Goal: Task Accomplishment & Management: Complete application form

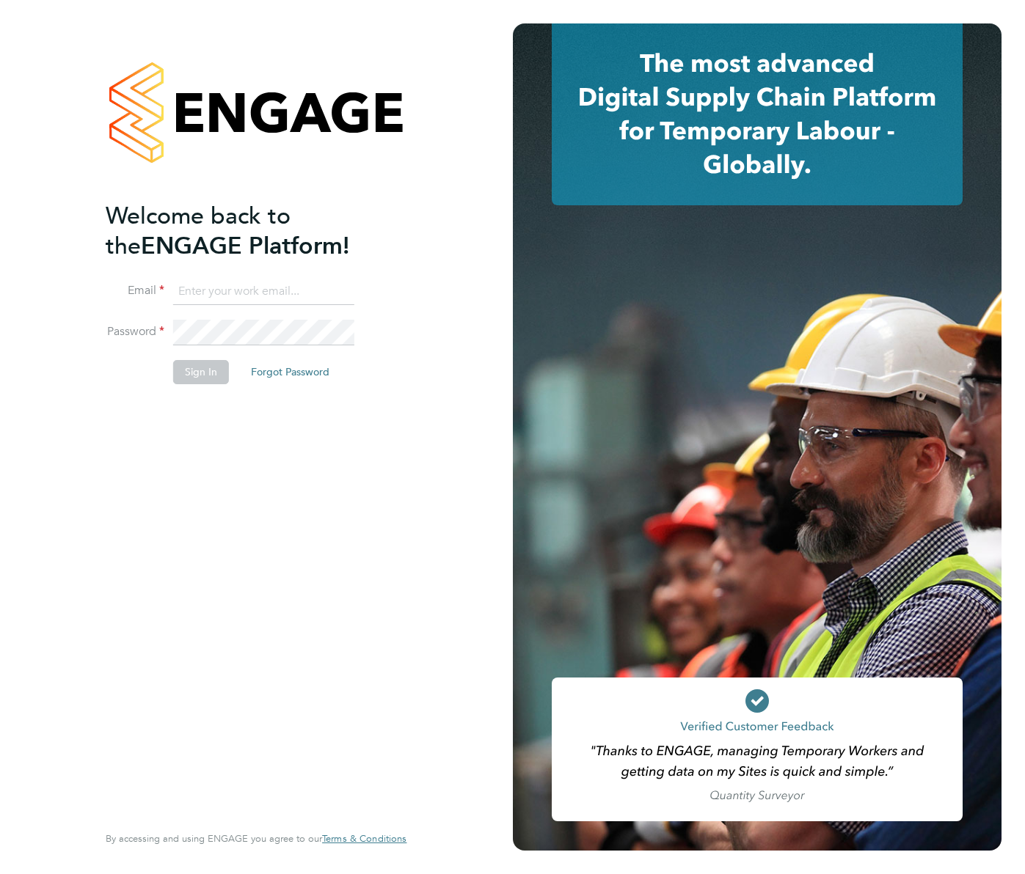
type input "gemma.hone@vistry.co.uk"
click at [197, 376] on button "Sign In" at bounding box center [201, 371] width 56 height 23
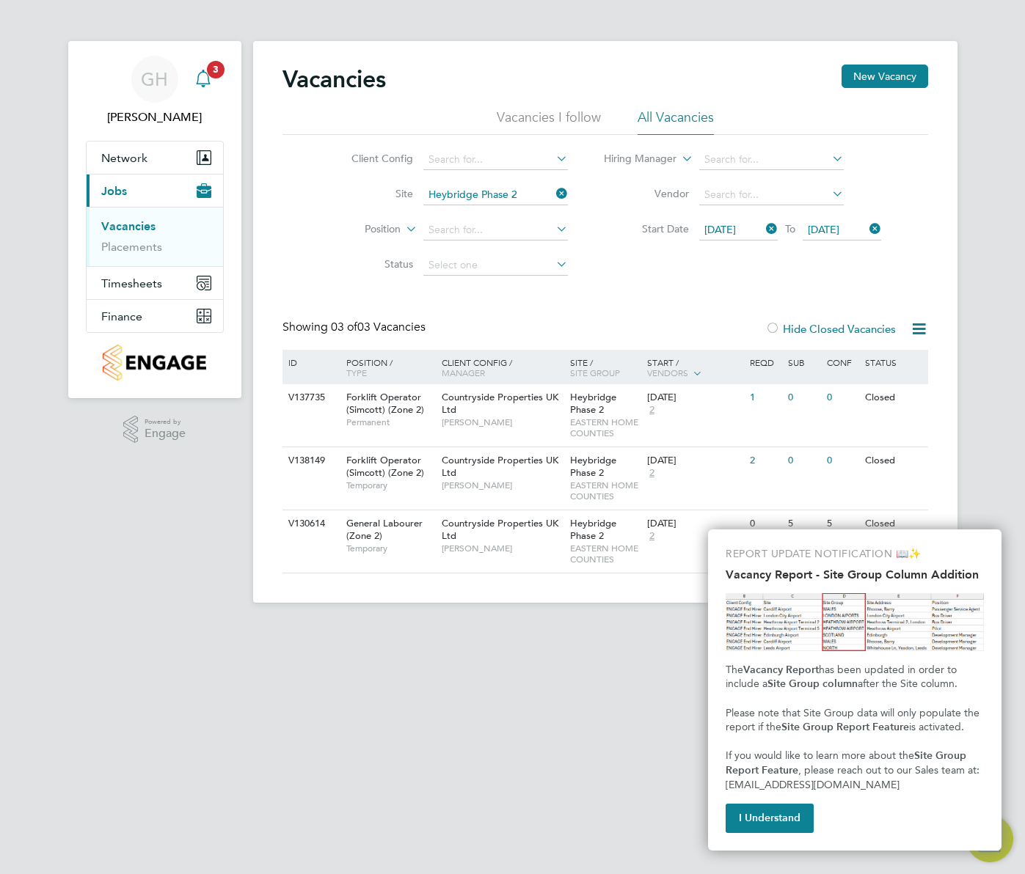
click at [212, 59] on app-alerts-badge "3" at bounding box center [215, 69] width 19 height 20
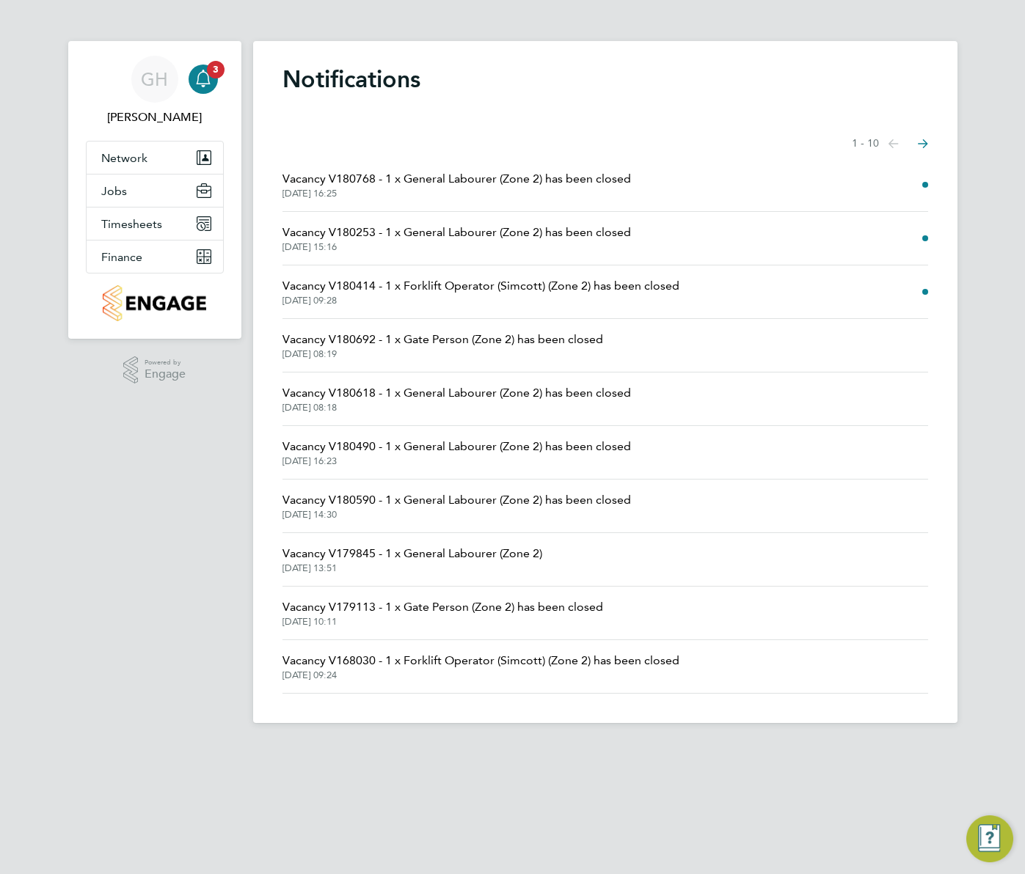
click at [619, 179] on span "Vacancy V180768 - 1 x General Labourer (Zone 2) has been closed" at bounding box center [456, 179] width 348 height 18
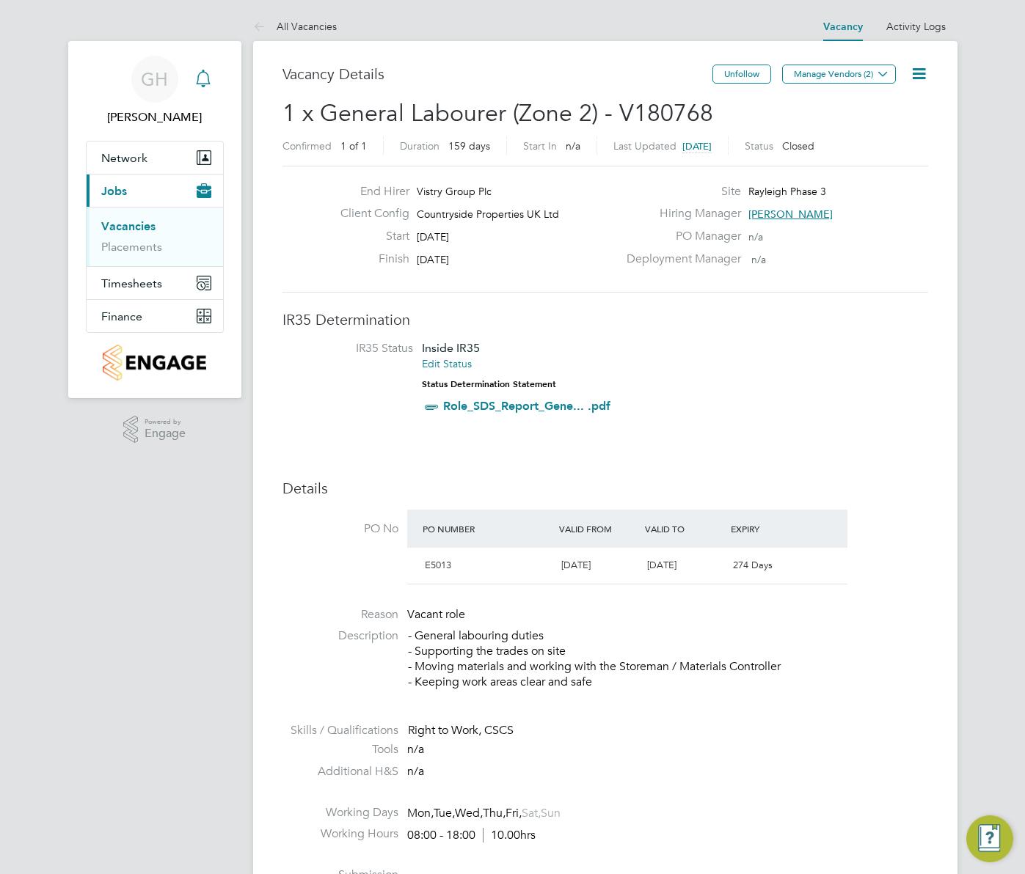
click at [216, 71] on div "Main navigation" at bounding box center [203, 79] width 29 height 29
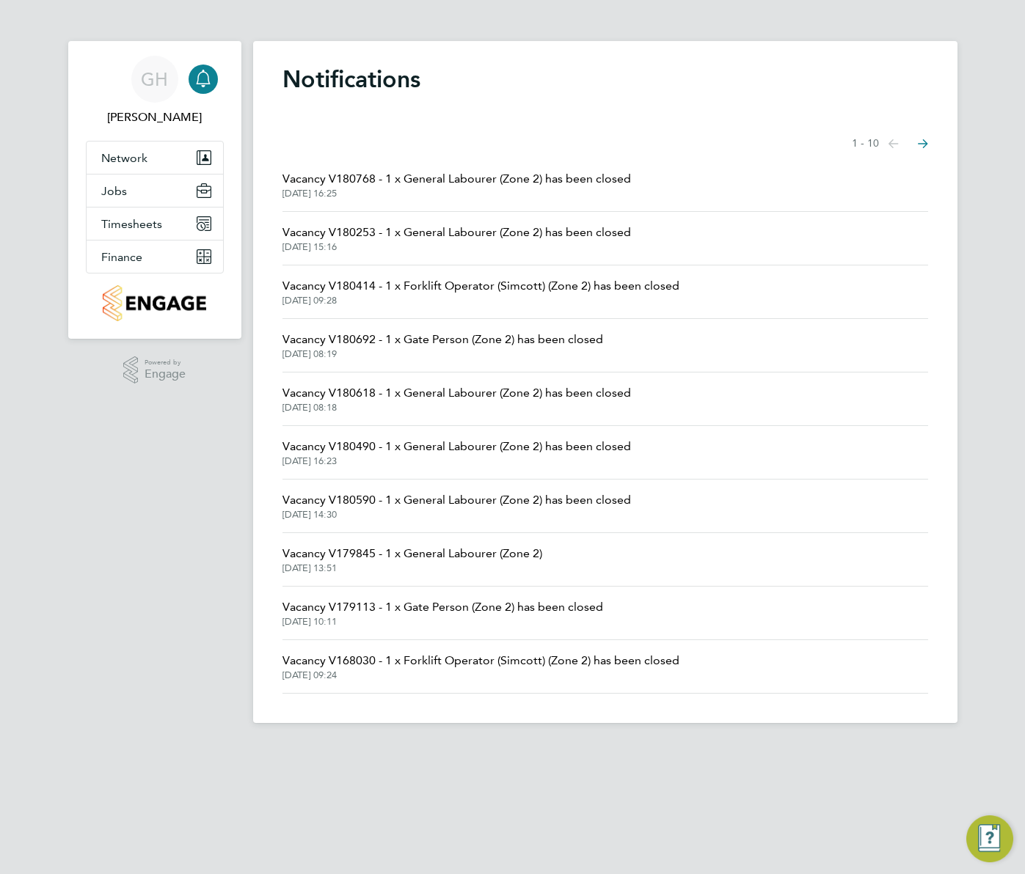
click at [340, 239] on span "Vacancy V180253 - 1 x General Labourer (Zone 2) has been closed" at bounding box center [456, 233] width 348 height 18
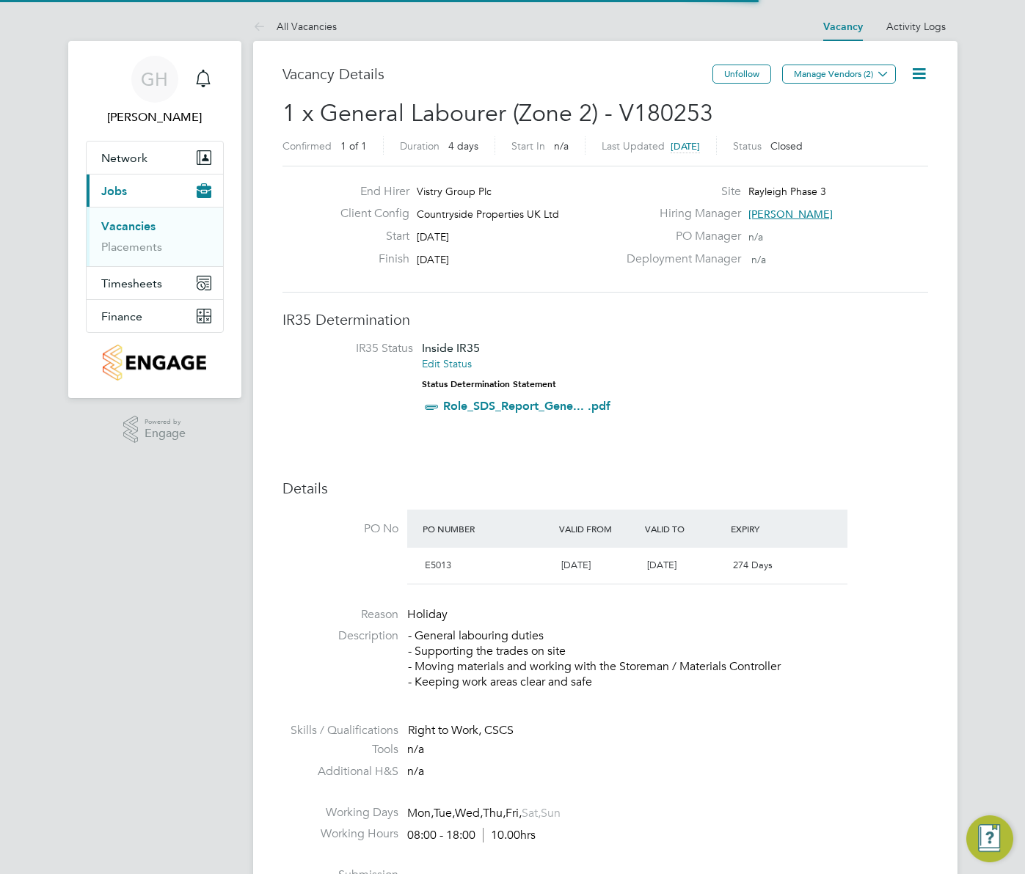
scroll to position [7, 7]
click at [145, 86] on span "GH" at bounding box center [154, 79] width 27 height 19
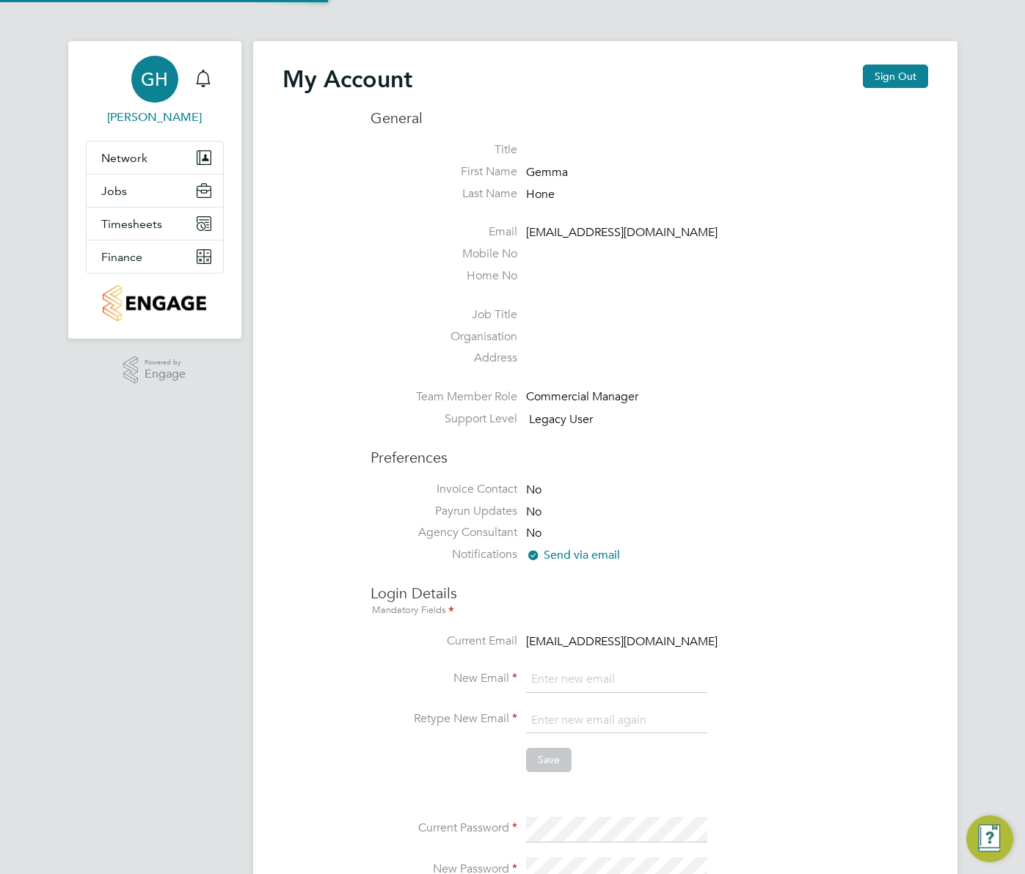
type input "gemma.hone@vistry.co.uk"
click at [120, 186] on span "Jobs" at bounding box center [114, 191] width 26 height 14
click at [117, 186] on span "Jobs" at bounding box center [114, 191] width 26 height 14
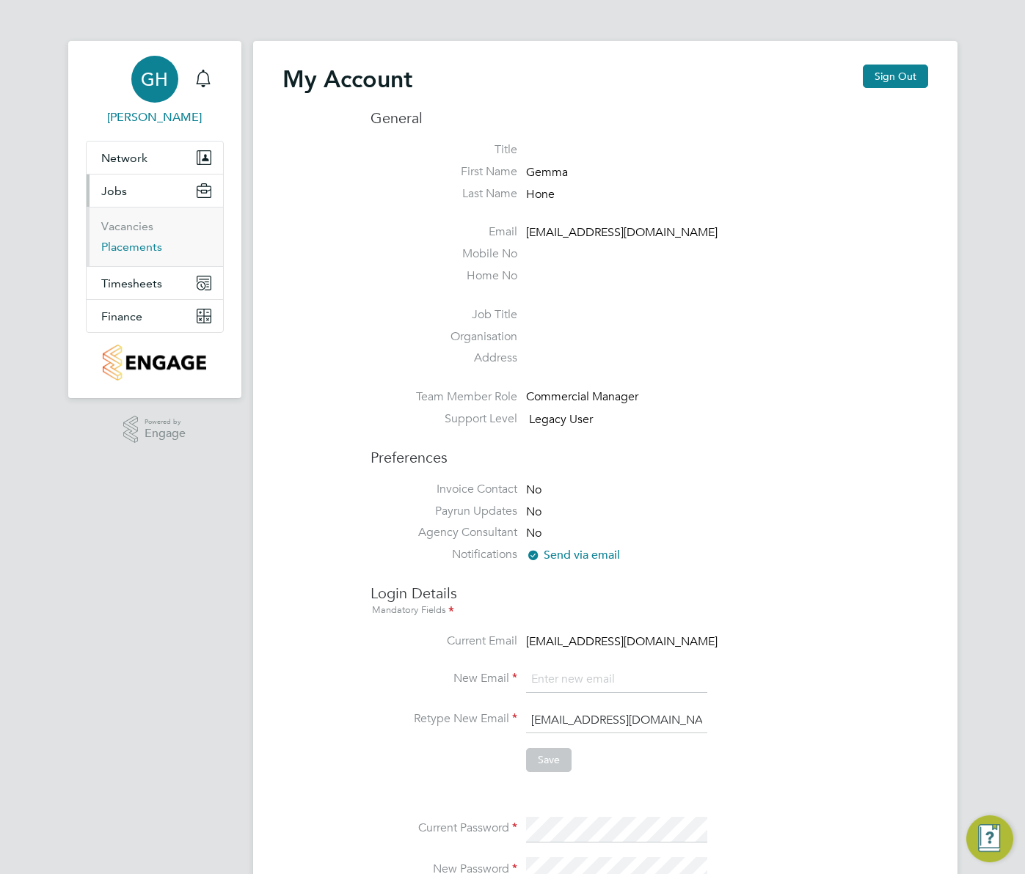
click at [139, 246] on link "Placements" at bounding box center [131, 247] width 61 height 14
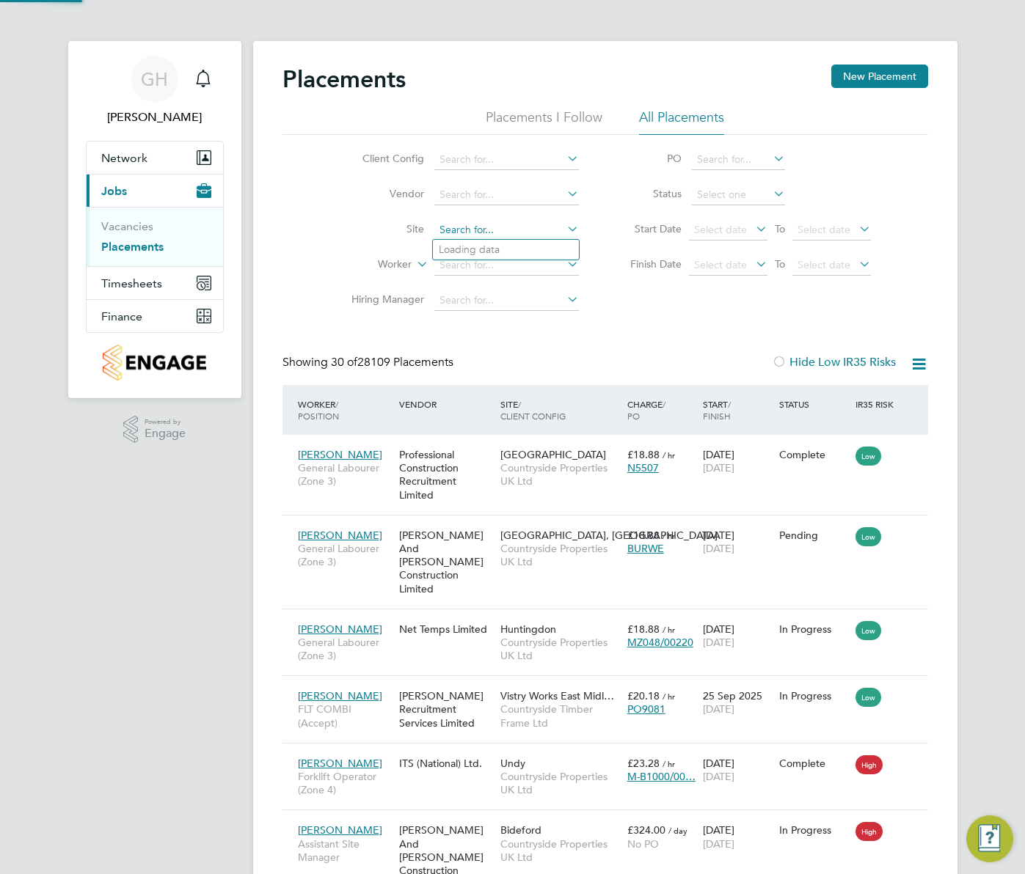
click at [472, 228] on input at bounding box center [506, 230] width 145 height 21
type input "heyb"
click at [501, 227] on input at bounding box center [506, 230] width 145 height 21
click at [505, 264] on li "Heybr idge Phase 2" at bounding box center [506, 270] width 146 height 20
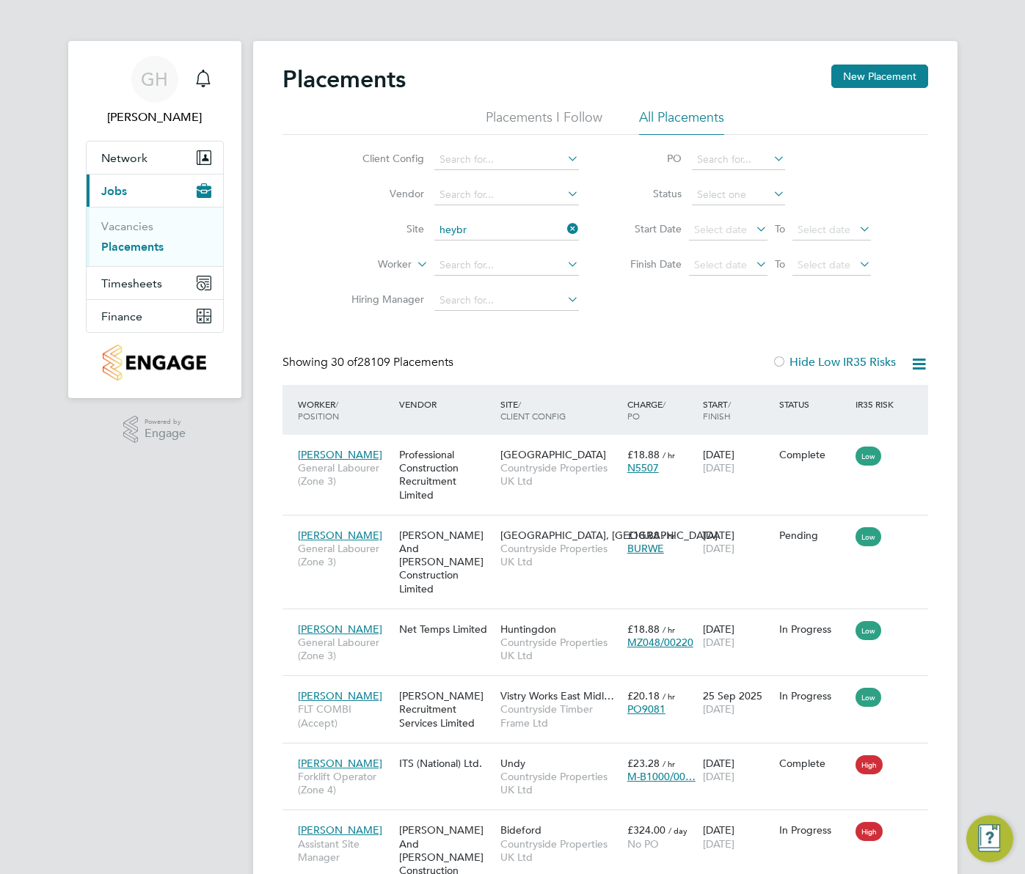
type input "Heybridge Phase 2"
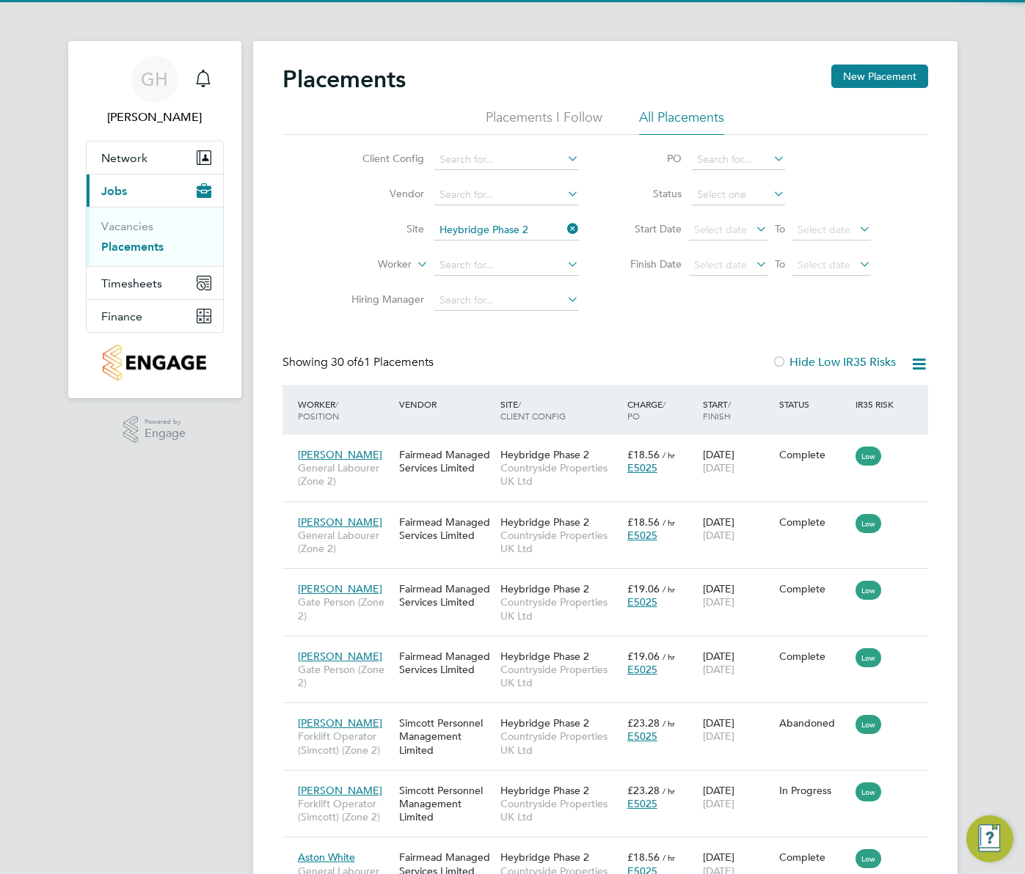
click at [505, 264] on input at bounding box center [506, 265] width 145 height 21
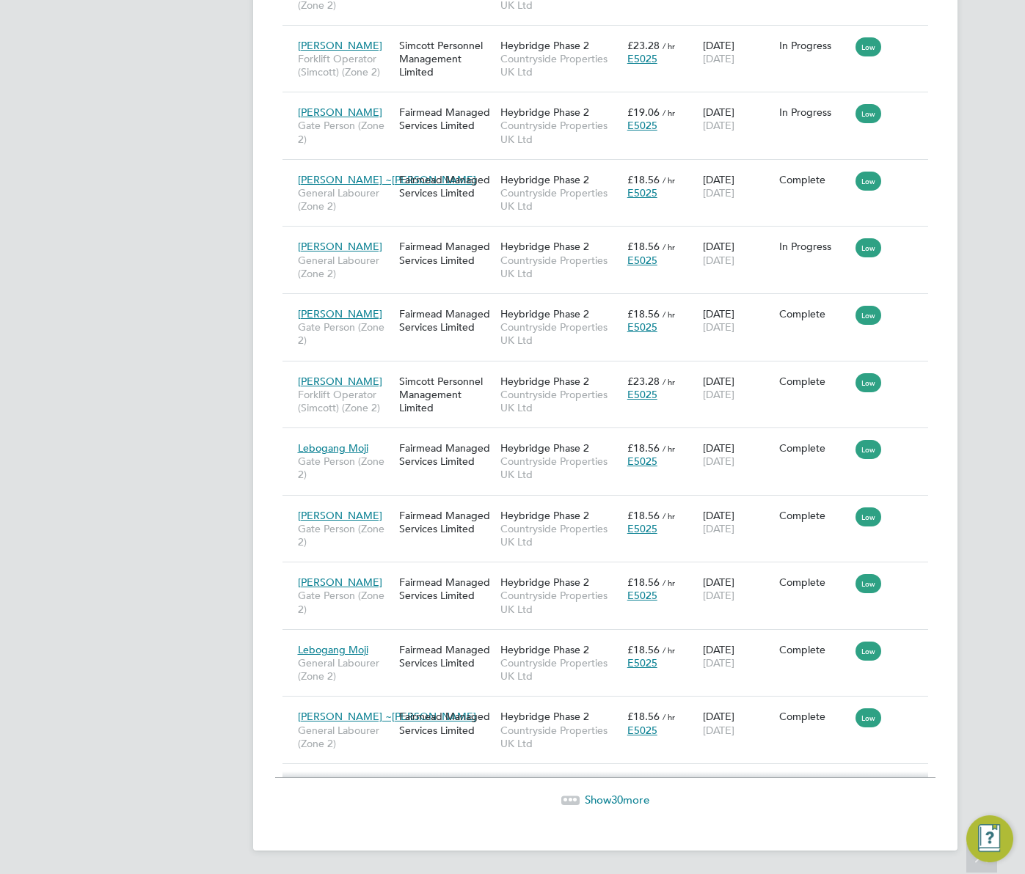
type input "cameron"
click at [635, 799] on span "Show 30 more" at bounding box center [617, 800] width 65 height 14
click at [617, 802] on span "1" at bounding box center [617, 800] width 6 height 14
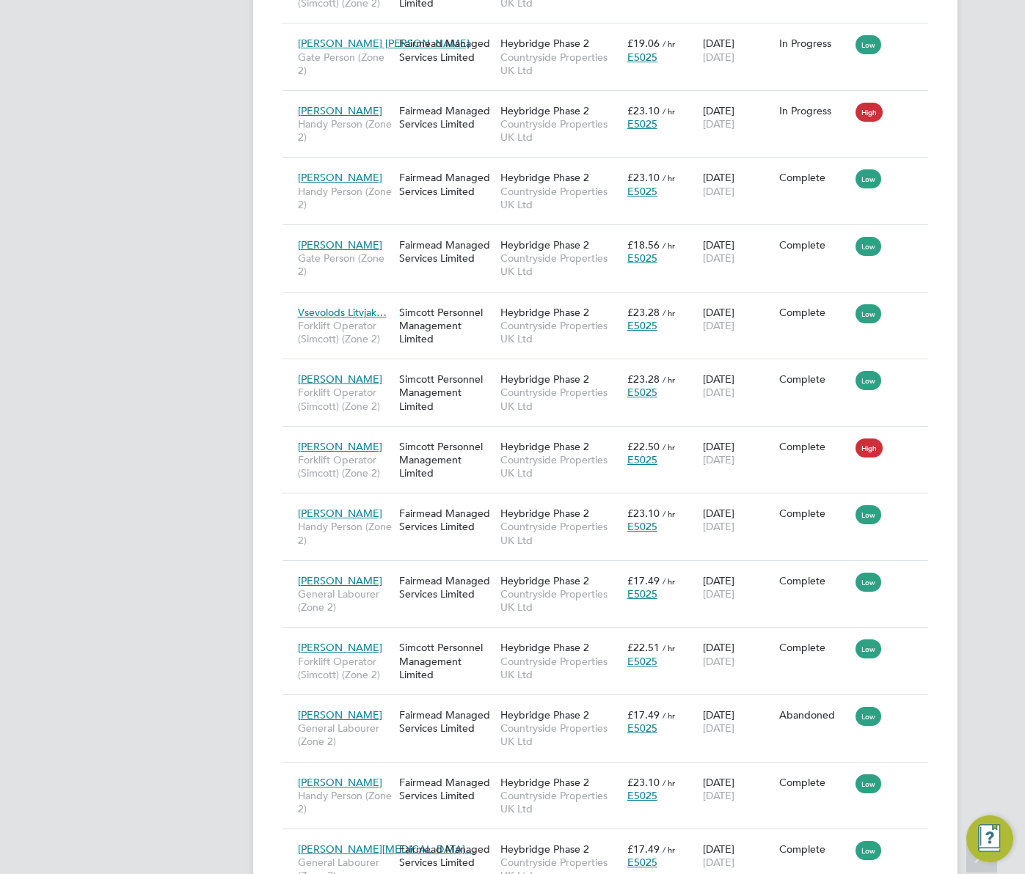
scroll to position [3408, 0]
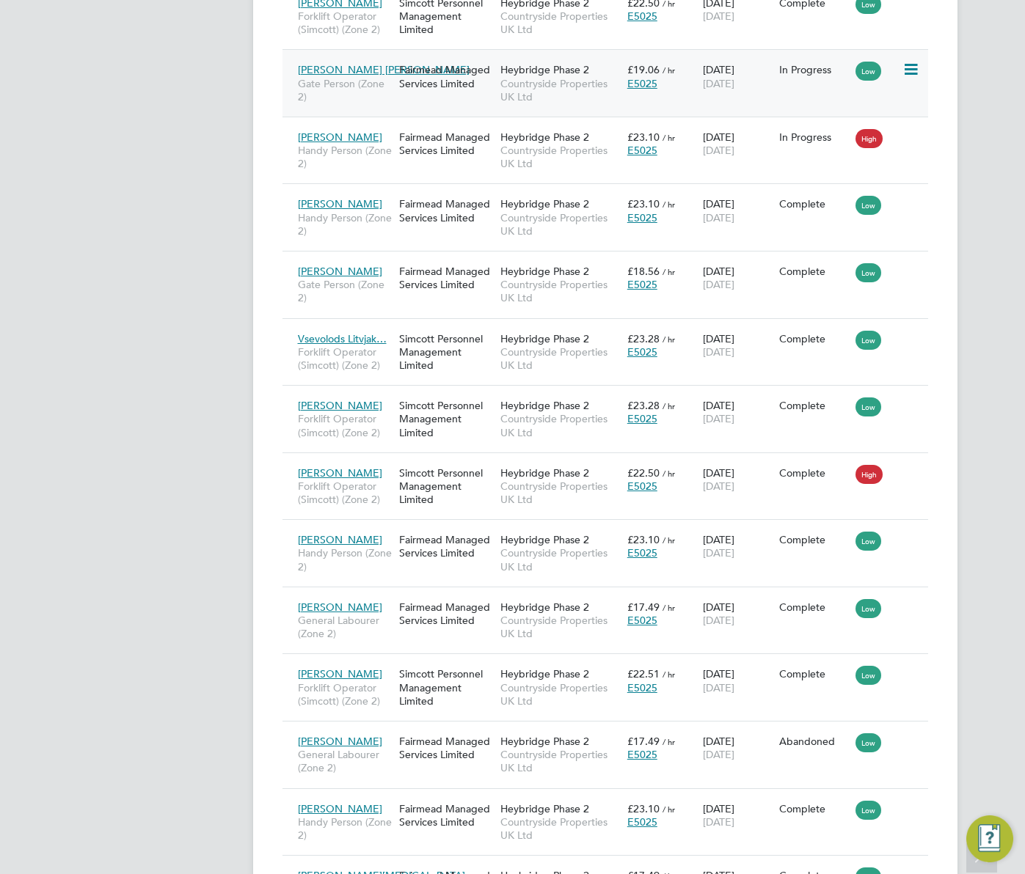
click at [913, 69] on icon at bounding box center [909, 70] width 15 height 18
click at [682, 68] on div "£19.06 / hr E5025" at bounding box center [662, 76] width 76 height 41
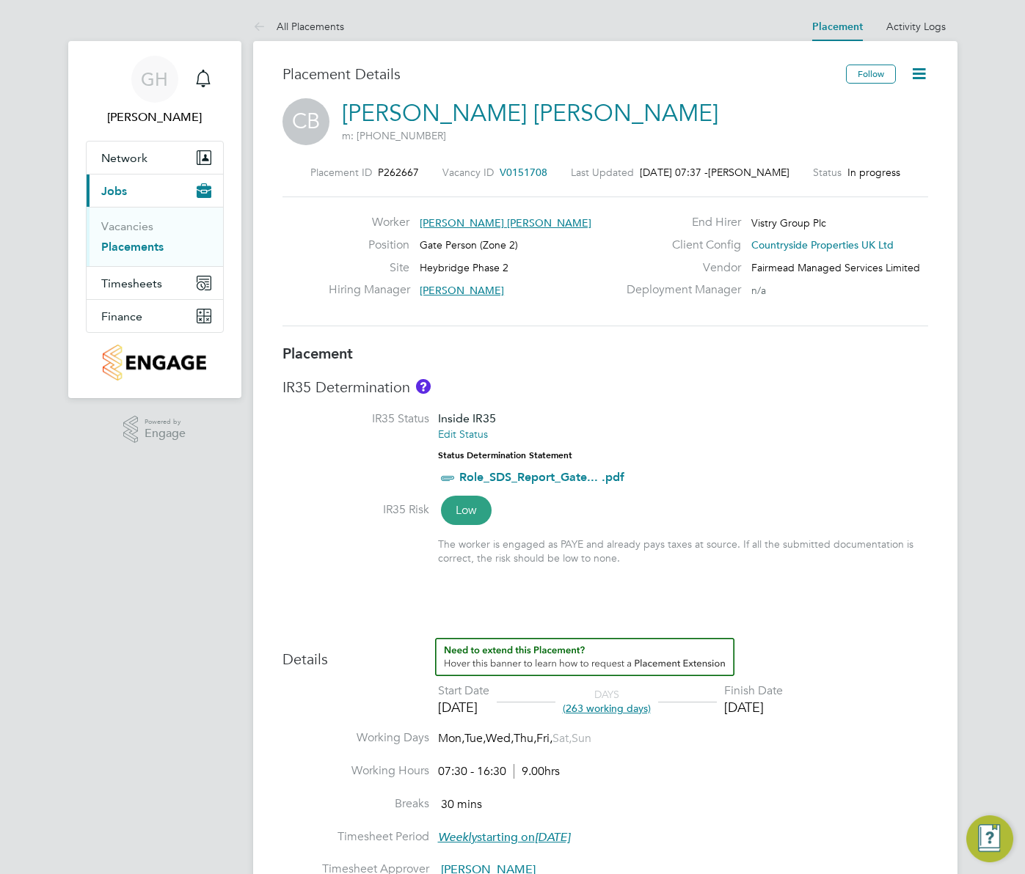
click at [919, 75] on icon at bounding box center [919, 74] width 18 height 18
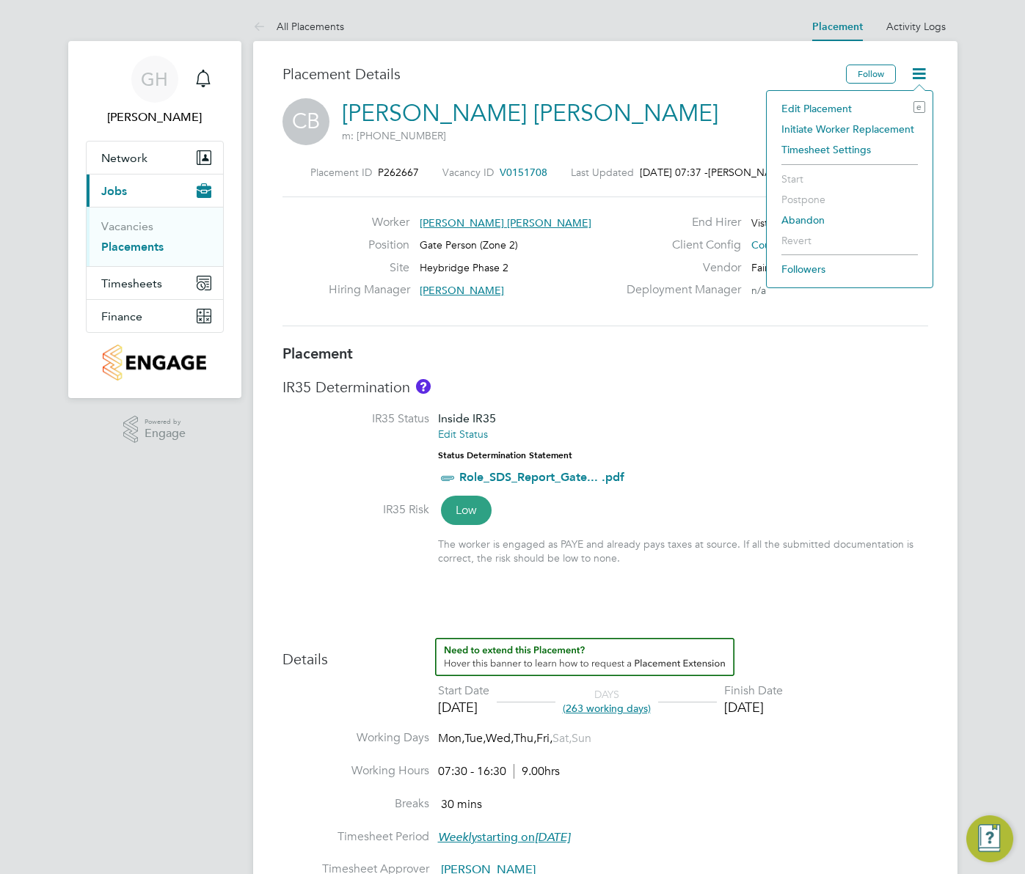
click at [876, 126] on li "Initiate Worker Replacement" at bounding box center [849, 129] width 151 height 21
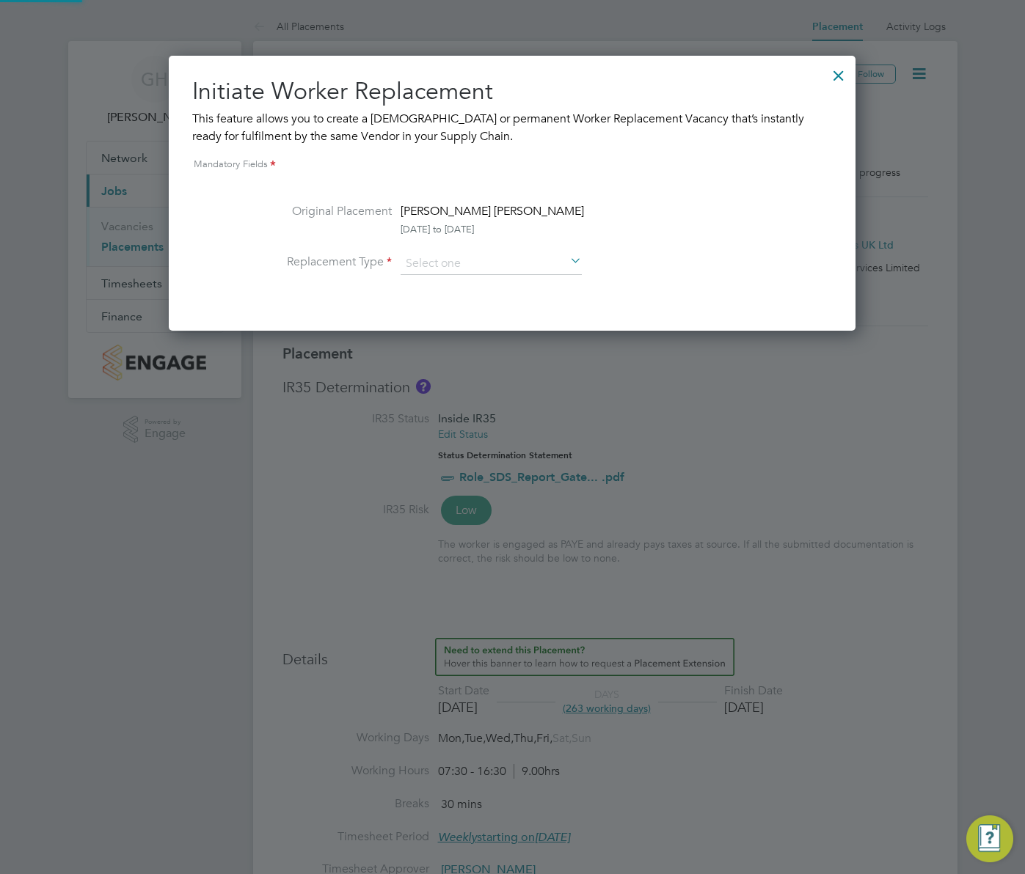
scroll to position [7, 7]
click at [498, 263] on input at bounding box center [491, 264] width 181 height 22
click at [475, 282] on li "Temporary" at bounding box center [491, 284] width 183 height 19
type input "Temporary"
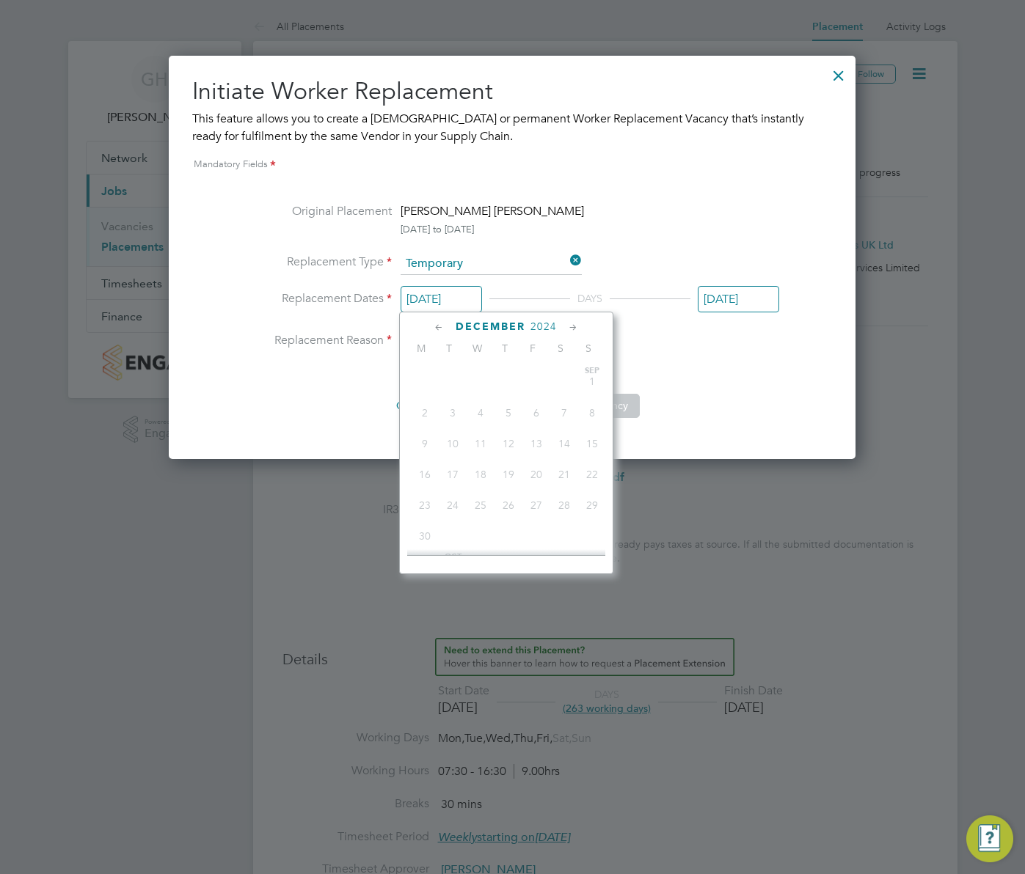
click at [446, 296] on input "[DATE]" at bounding box center [441, 299] width 81 height 27
click at [441, 326] on icon at bounding box center [439, 328] width 14 height 16
click at [567, 332] on icon at bounding box center [573, 328] width 14 height 16
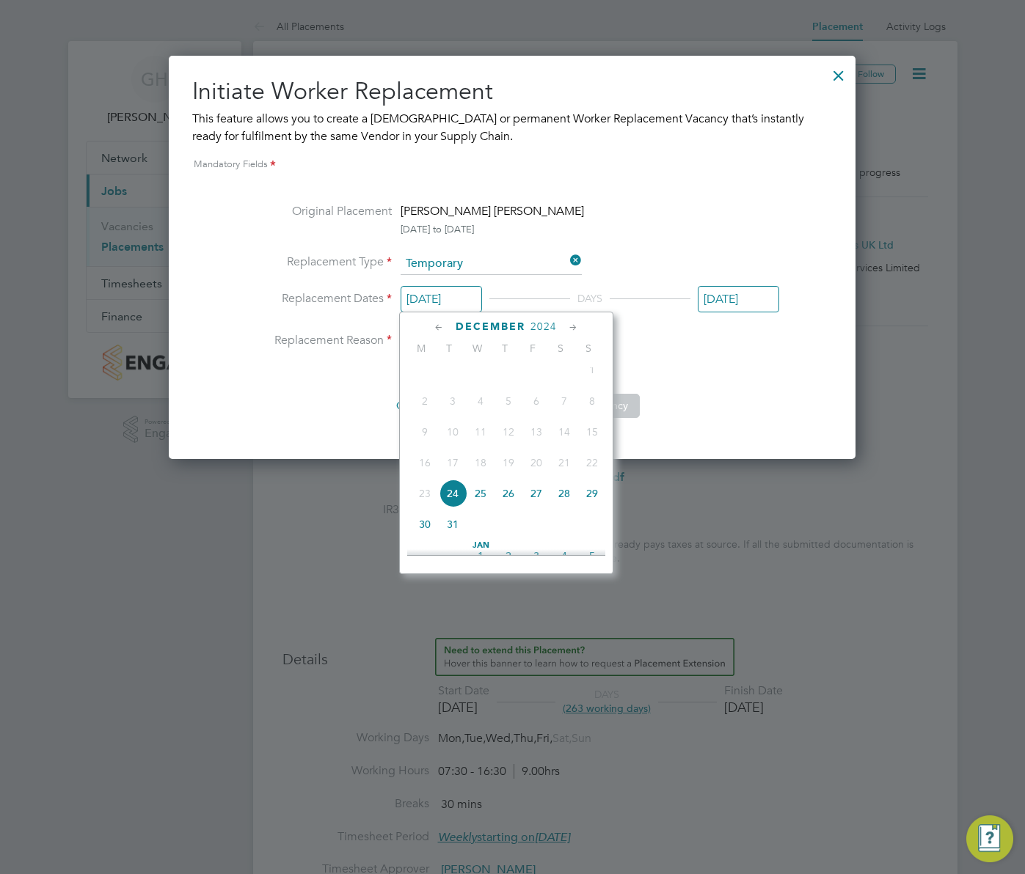
click at [567, 332] on icon at bounding box center [573, 328] width 14 height 16
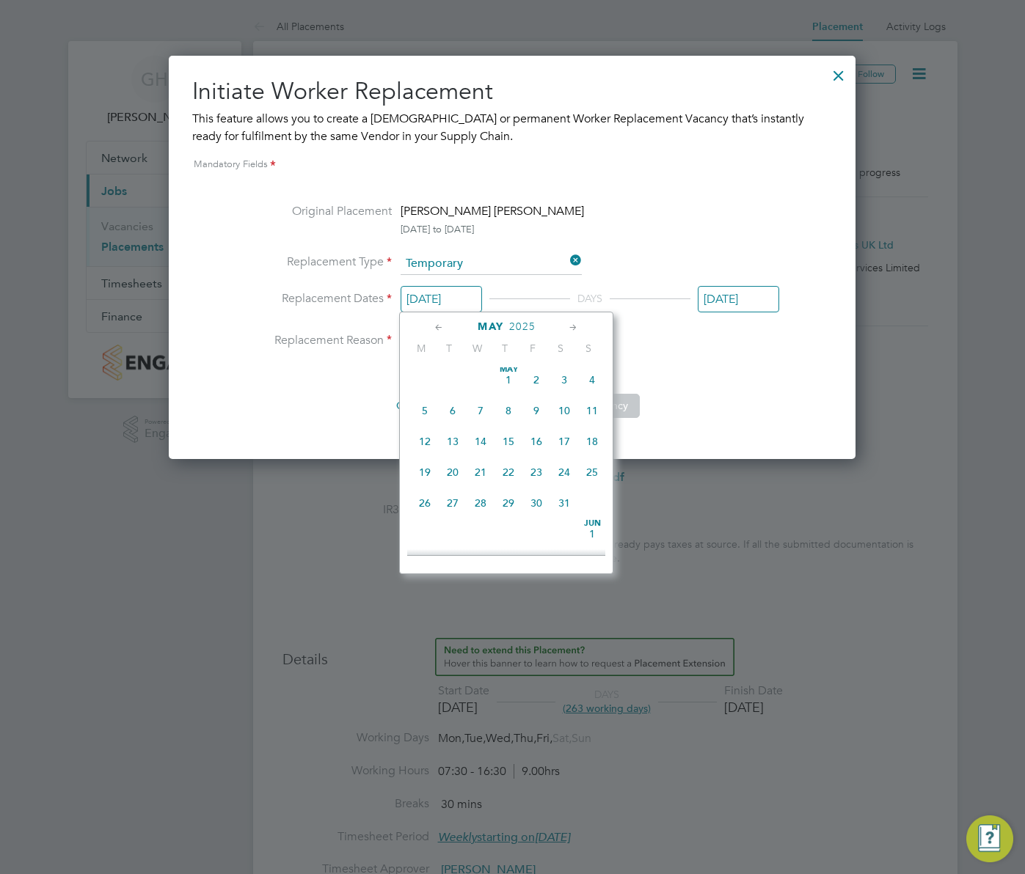
click at [567, 332] on icon at bounding box center [573, 328] width 14 height 16
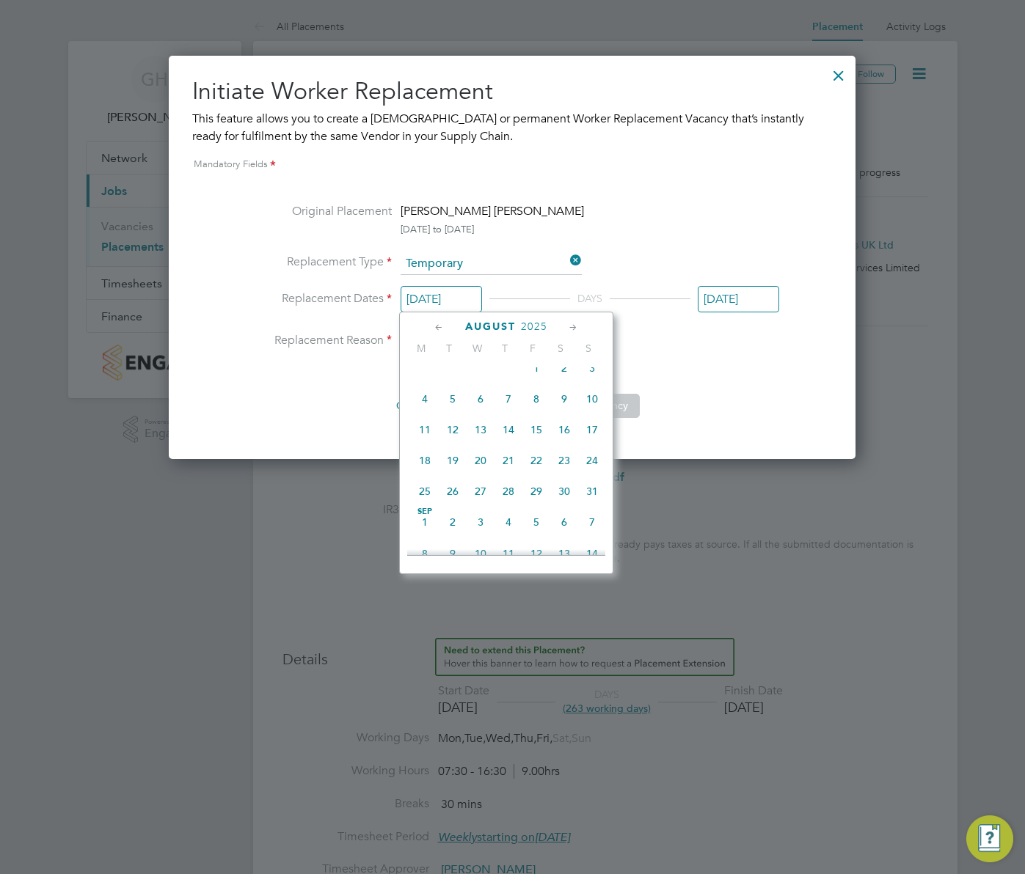
click at [567, 332] on icon at bounding box center [573, 328] width 14 height 16
click at [425, 347] on span "25" at bounding box center [425, 333] width 28 height 28
type input "[DATE]"
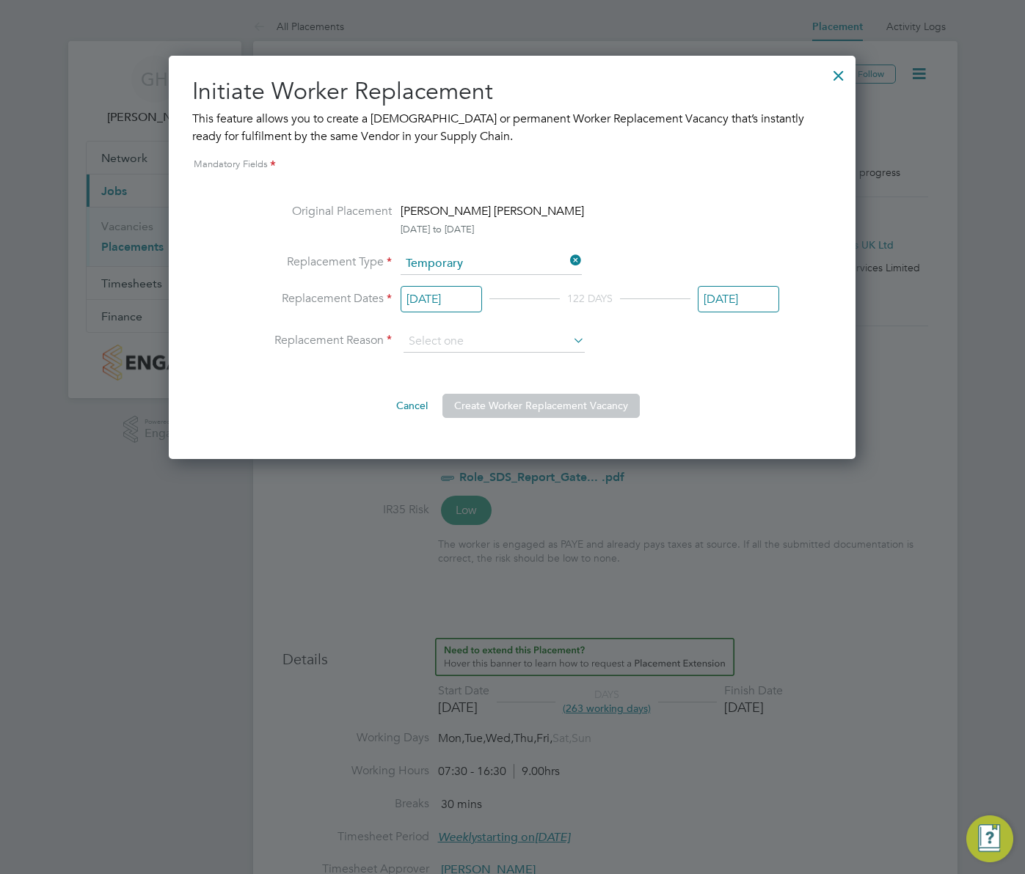
click at [735, 291] on input "[DATE]" at bounding box center [738, 299] width 81 height 27
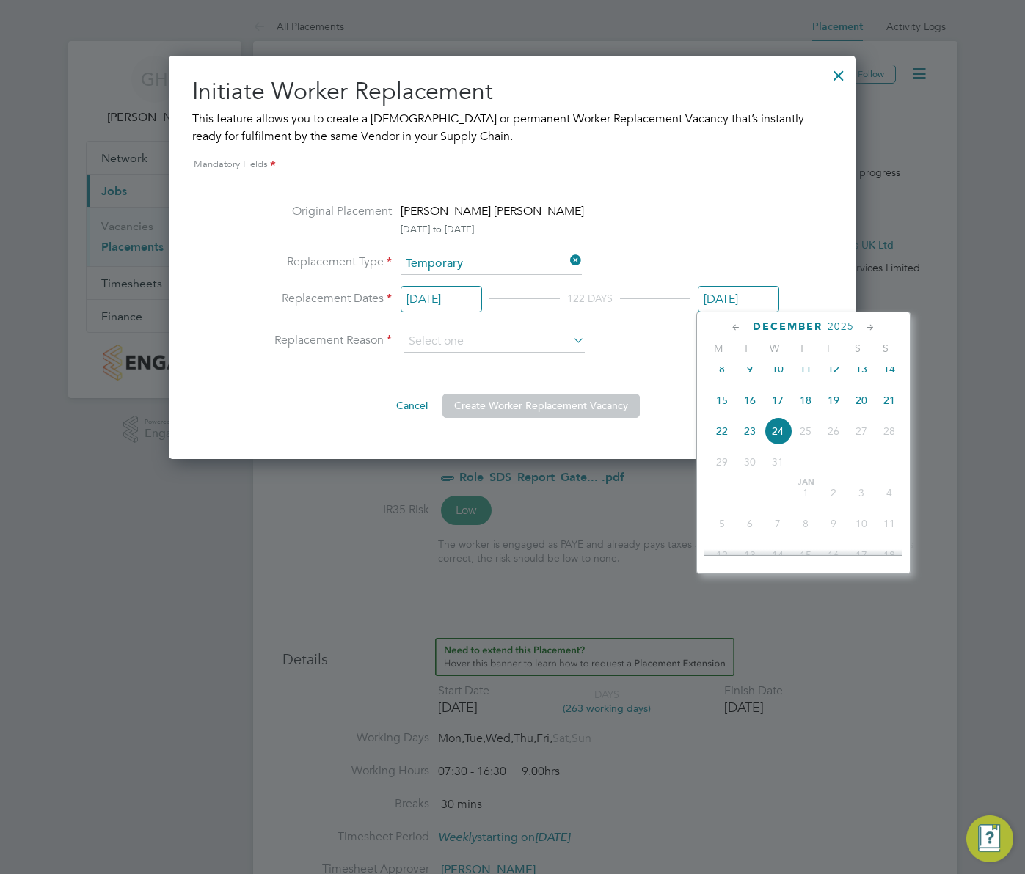
click at [738, 324] on icon at bounding box center [736, 328] width 14 height 16
click at [835, 383] on span "3" at bounding box center [833, 378] width 28 height 28
type input "[DATE]"
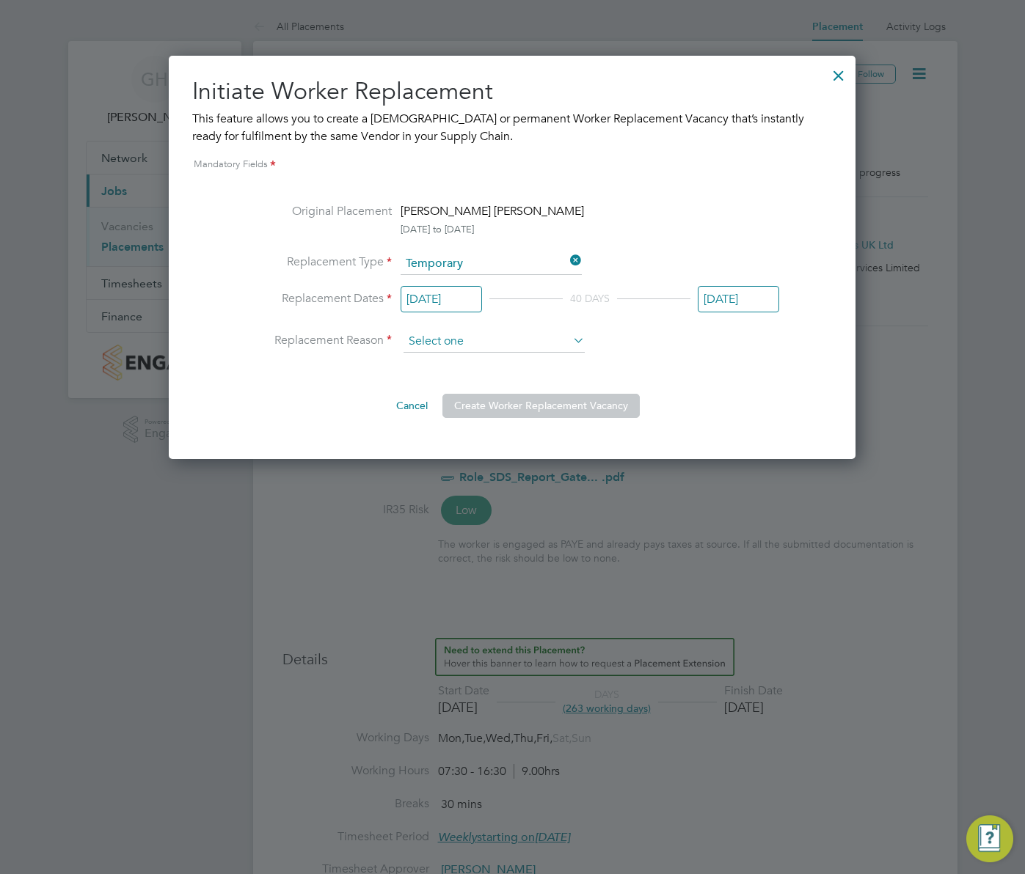
click at [439, 343] on input at bounding box center [493, 342] width 181 height 22
click at [436, 378] on li "Holiday" at bounding box center [494, 382] width 183 height 19
type input "Holiday"
click at [558, 407] on button "Create Worker Replacement Vacancy" at bounding box center [540, 405] width 197 height 23
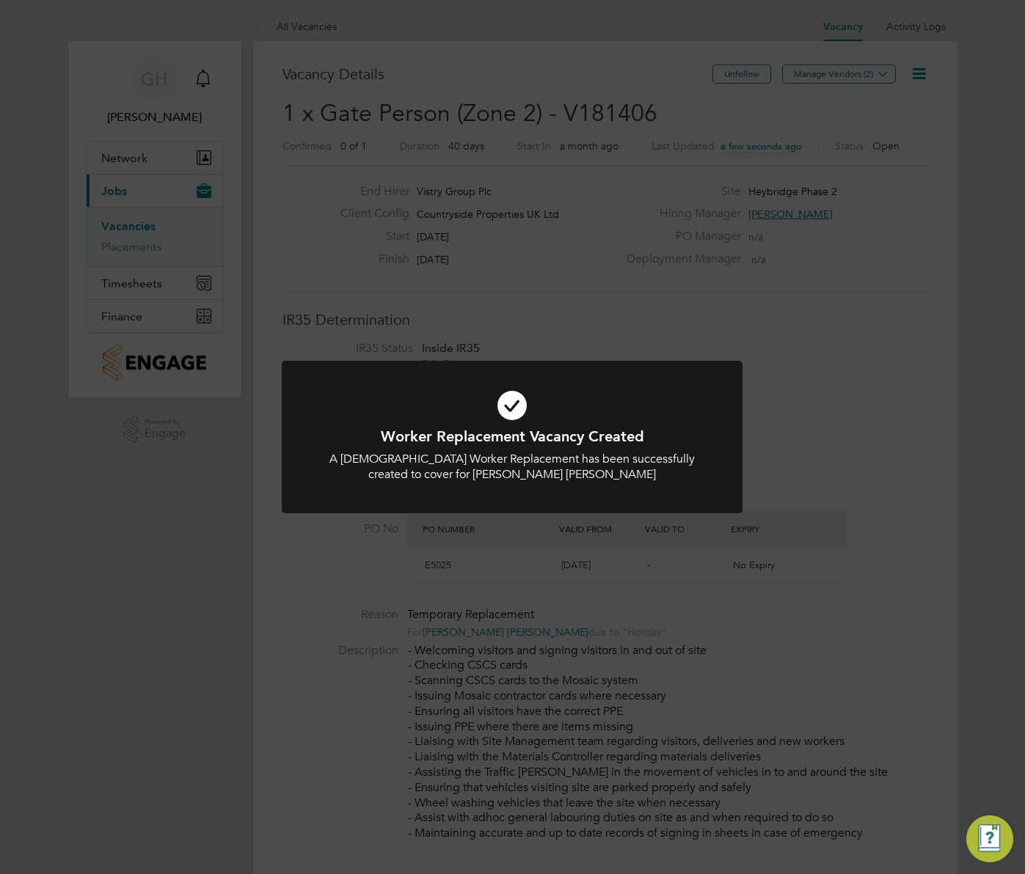
drag, startPoint x: 770, startPoint y: 384, endPoint x: 778, endPoint y: 354, distance: 31.1
click at [771, 381] on div "Worker Replacement Vacancy Created A [DEMOGRAPHIC_DATA] Worker Replacement has …" at bounding box center [512, 437] width 1025 height 874
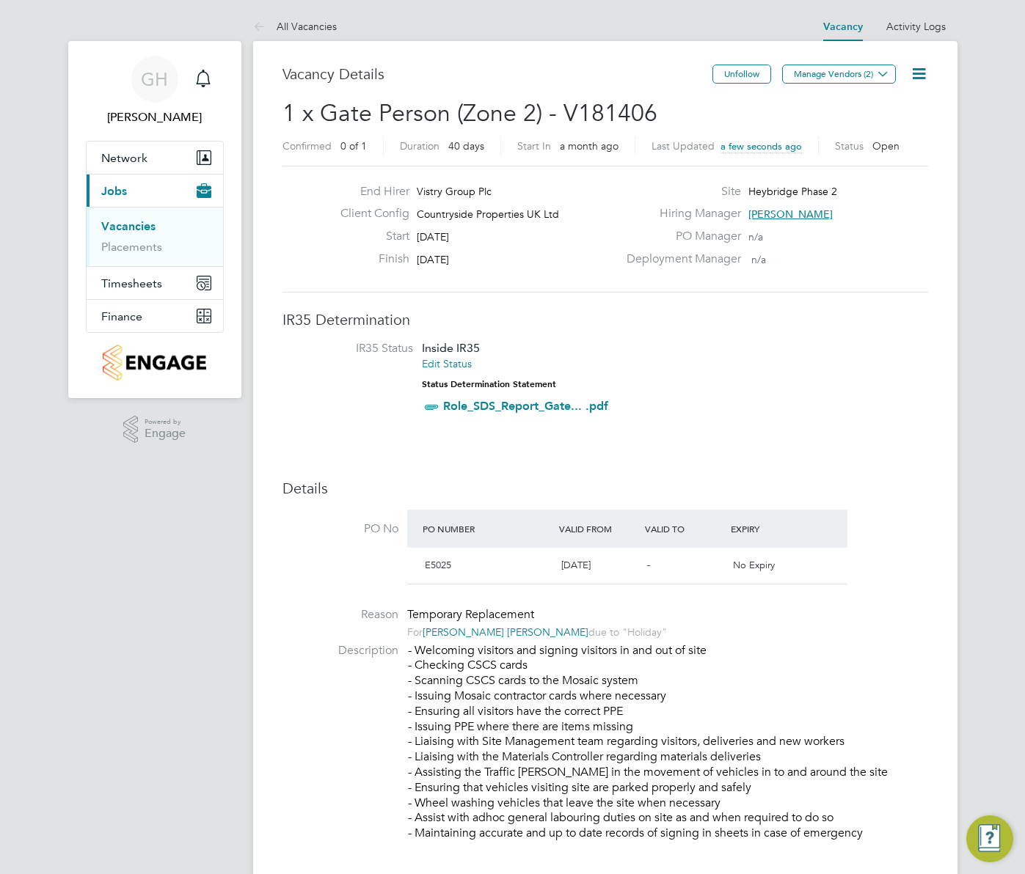
click at [921, 76] on icon at bounding box center [919, 74] width 18 height 18
click at [877, 102] on li "Edit Vacancy" at bounding box center [882, 108] width 85 height 21
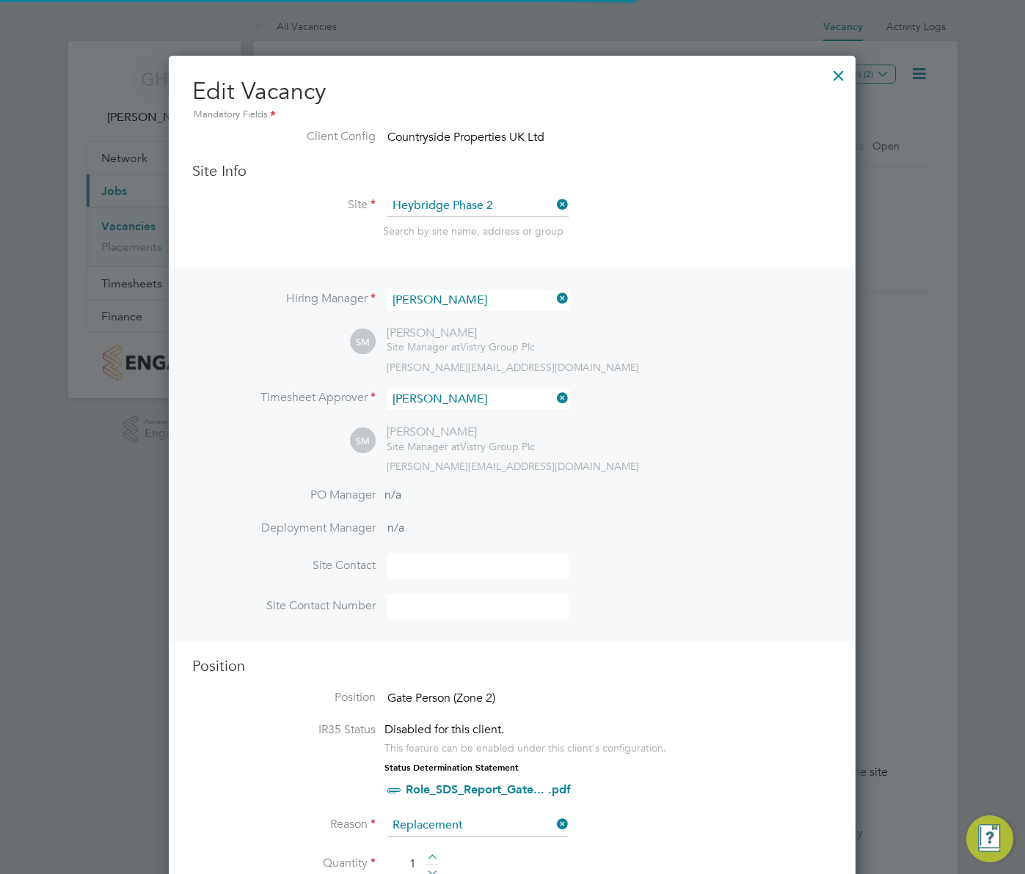
scroll to position [7, 7]
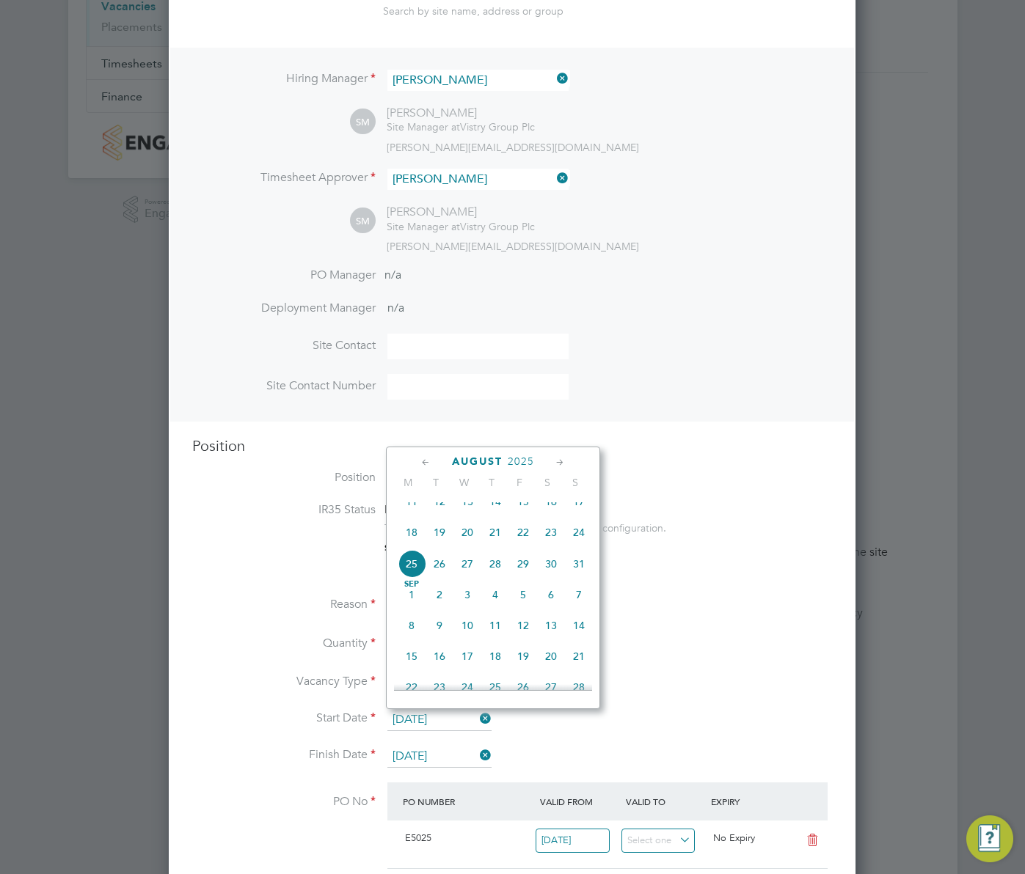
click at [411, 717] on input "[DATE]" at bounding box center [439, 720] width 104 height 22
click at [558, 459] on icon at bounding box center [560, 463] width 14 height 16
click at [500, 605] on span "25" at bounding box center [495, 594] width 28 height 28
type input "25 Sep 2025"
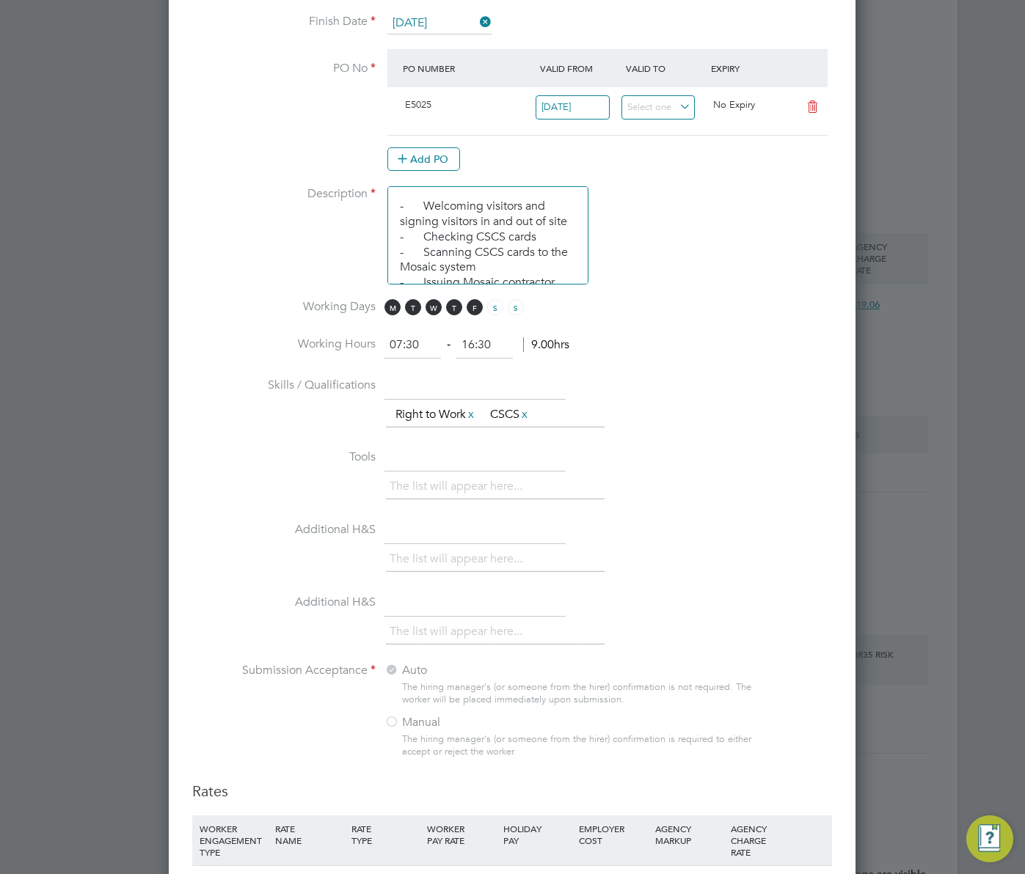
scroll to position [1174, 0]
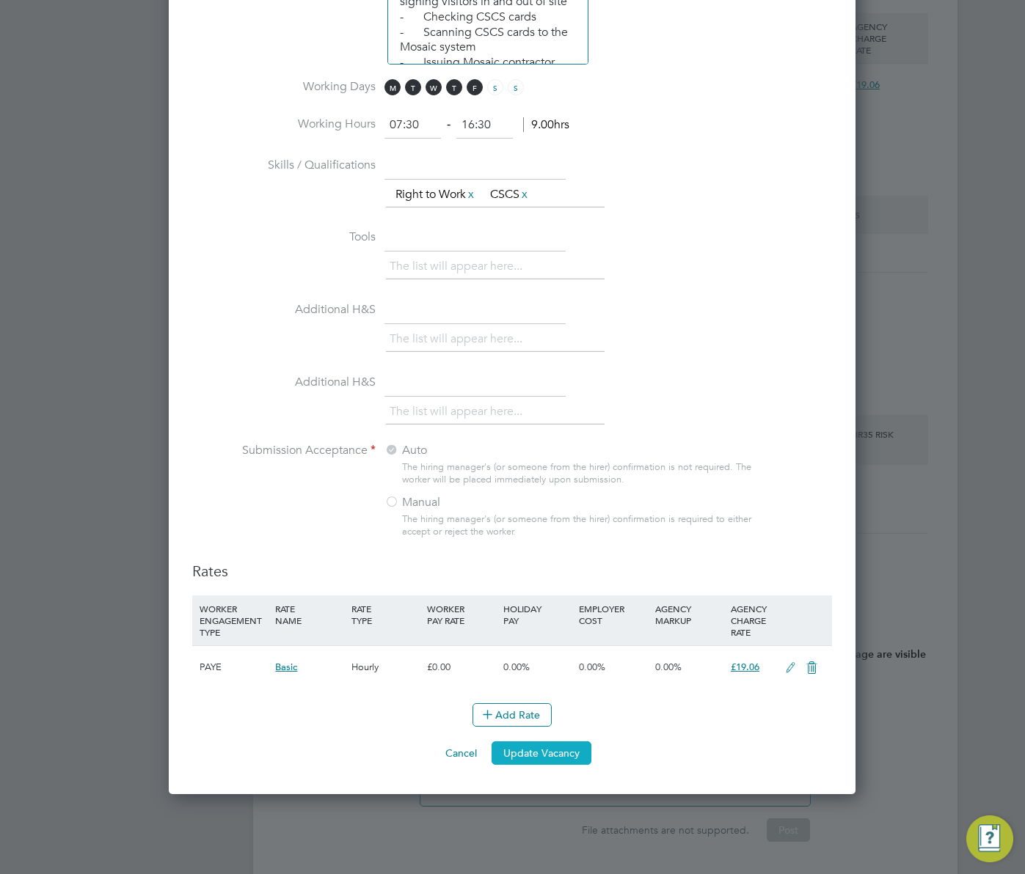
click at [577, 761] on button "Update Vacancy" at bounding box center [542, 753] width 100 height 23
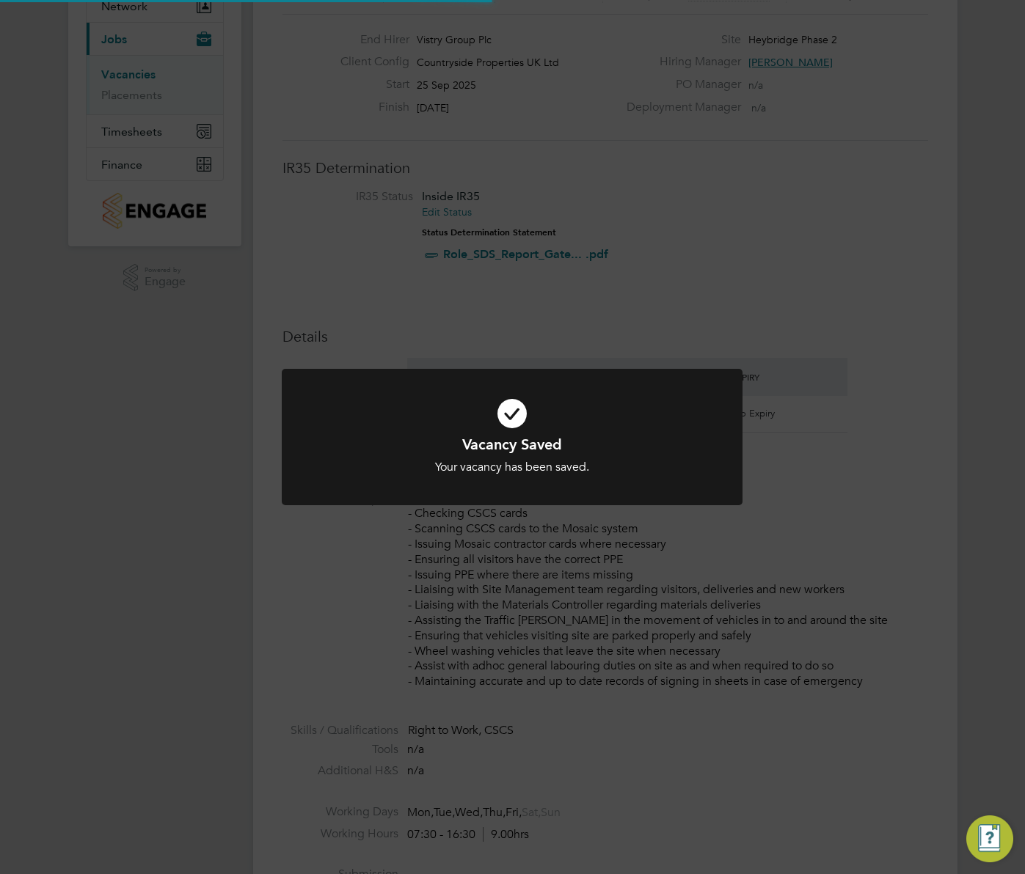
scroll to position [43, 103]
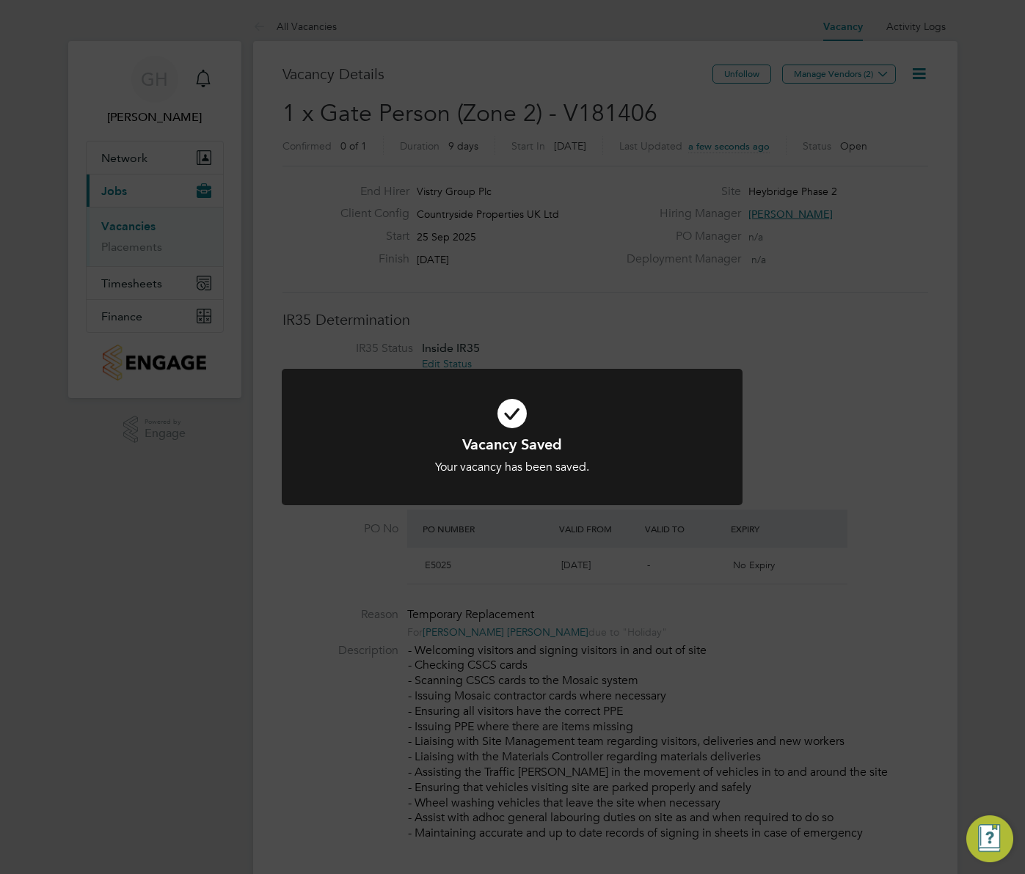
click at [847, 398] on div "Vacancy Saved Your vacancy has been saved. Cancel Okay" at bounding box center [512, 437] width 1025 height 874
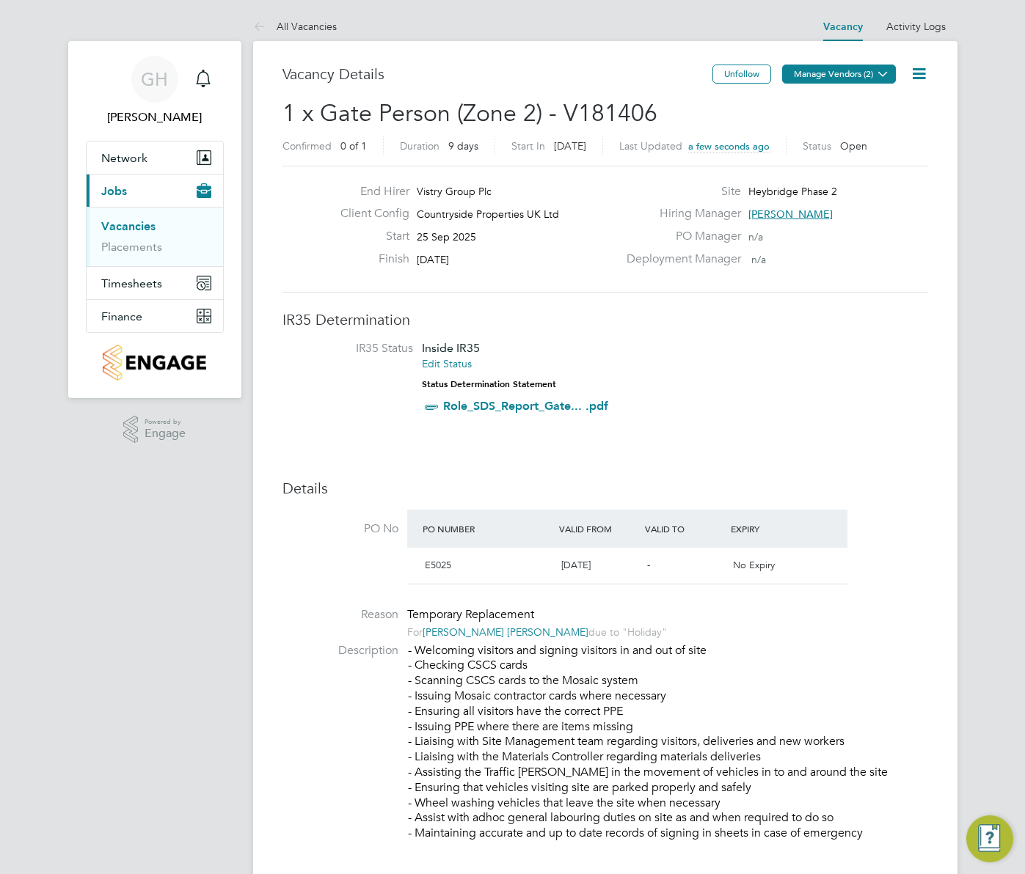
click at [888, 76] on icon at bounding box center [882, 73] width 11 height 11
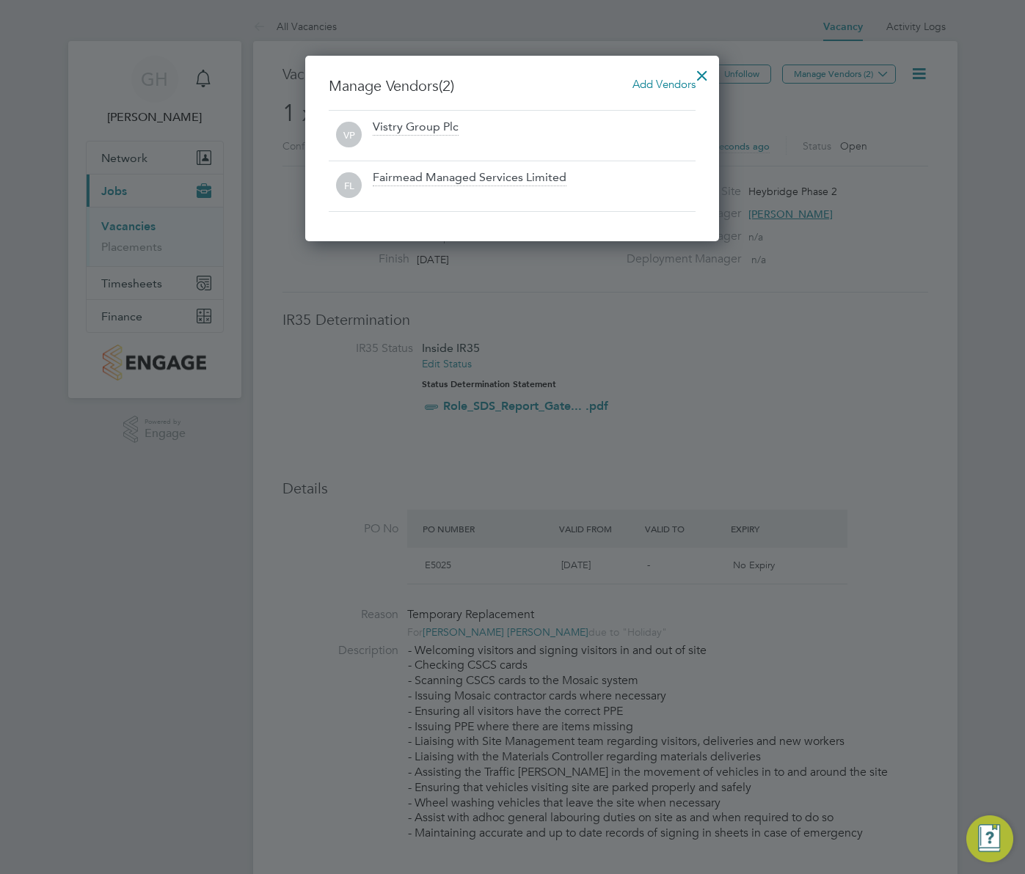
click at [702, 70] on div at bounding box center [702, 72] width 26 height 26
